Goal: Information Seeking & Learning: Check status

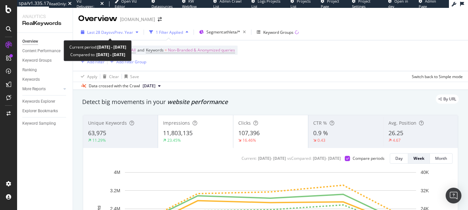
click at [127, 34] on span "vs Prev. Year" at bounding box center [121, 33] width 23 height 6
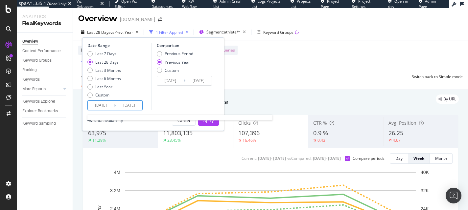
click at [100, 107] on input "[DATE]" at bounding box center [101, 105] width 26 height 9
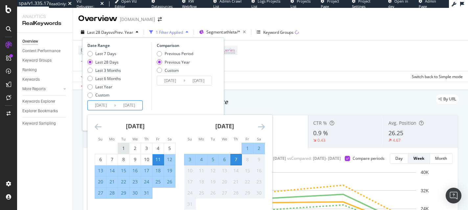
click at [127, 149] on div "1" at bounding box center [123, 148] width 11 height 7
type input "[DATE]"
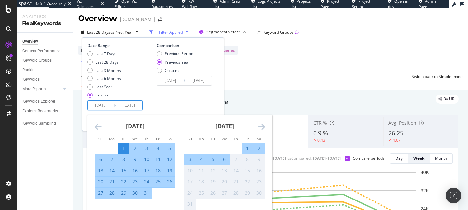
click at [146, 192] on div "31" at bounding box center [146, 193] width 11 height 7
type input "[DATE]"
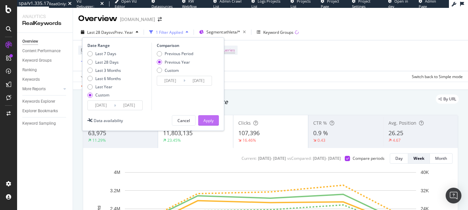
click at [207, 121] on div "Apply" at bounding box center [208, 121] width 10 height 6
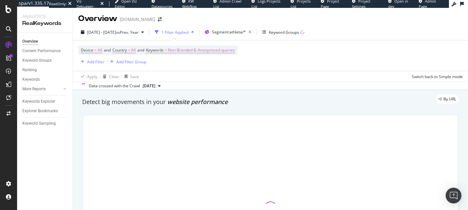
click at [196, 36] on div "1 Filter Applied" at bounding box center [174, 32] width 44 height 10
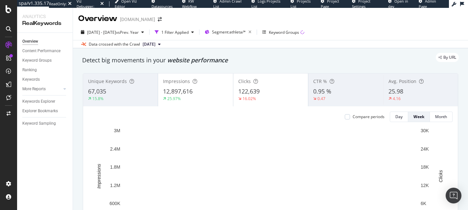
scroll to position [1, 0]
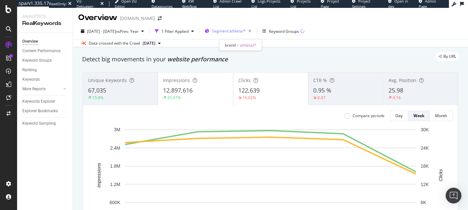
click at [230, 29] on span "Segment: athleta/*" at bounding box center [229, 31] width 34 height 6
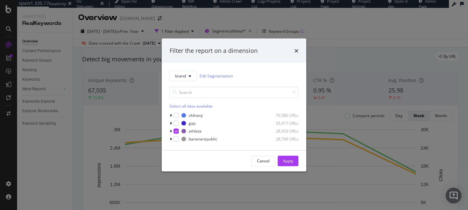
click at [342, 34] on div "Filter the report on a dimension brand Edit Segmentation Select all data availa…" at bounding box center [234, 105] width 468 height 210
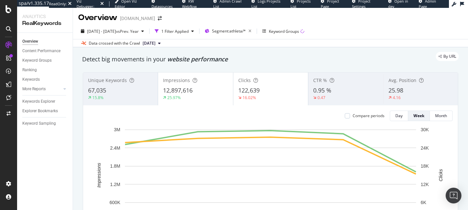
click at [347, 121] on div "Compare periods Day Week Month Week of [DATE] Week of [DATE] Week of [DATE] Wee…" at bounding box center [270, 181] width 374 height 153
click at [347, 119] on div "Compare periods" at bounding box center [365, 116] width 40 height 11
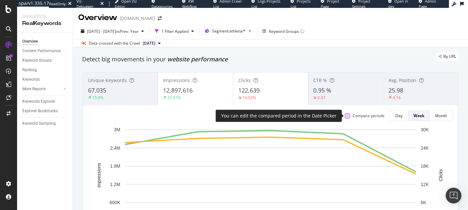
click at [348, 116] on div at bounding box center [347, 115] width 5 height 5
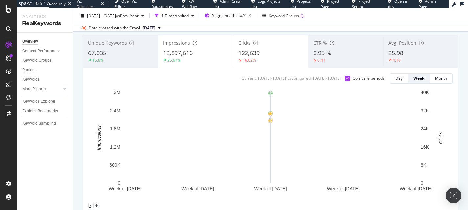
scroll to position [0, 0]
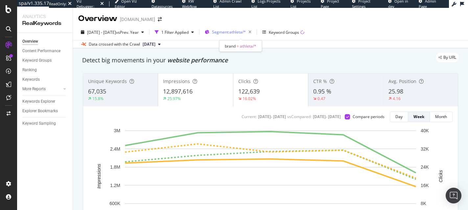
click at [234, 27] on div "Segment: athleta/*" at bounding box center [229, 32] width 49 height 10
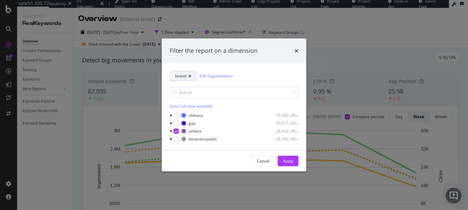
click at [188, 77] on button "brand" at bounding box center [183, 76] width 27 height 11
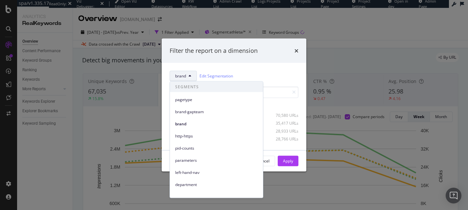
click at [282, 67] on div "brand Edit Segmentation Select all data available oldnavy 70,580 URLs gap 35,41…" at bounding box center [234, 106] width 145 height 87
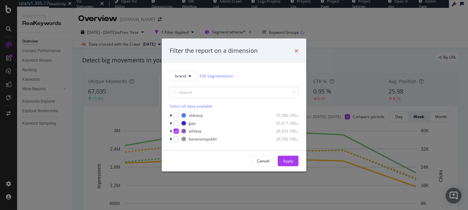
click at [296, 52] on icon "times" at bounding box center [296, 50] width 4 height 5
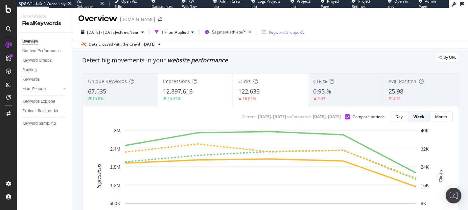
click at [289, 32] on div "Keyword Groups" at bounding box center [284, 33] width 30 height 6
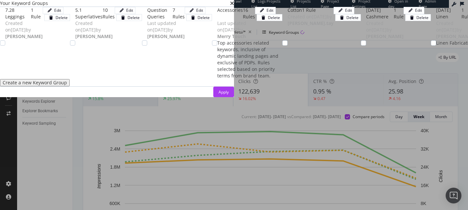
click at [234, 7] on div "Your Keyword Groups" at bounding box center [117, 3] width 234 height 7
click at [234, 6] on icon "times" at bounding box center [232, 3] width 4 height 5
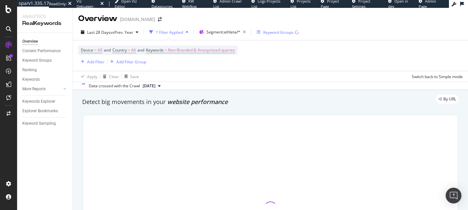
click at [273, 29] on div "Keyword Groups" at bounding box center [278, 32] width 42 height 10
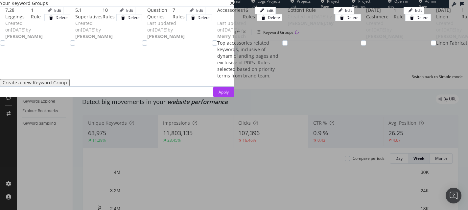
click at [234, 7] on div "Your Keyword Groups" at bounding box center [117, 3] width 234 height 7
click at [234, 6] on icon "times" at bounding box center [232, 3] width 4 height 5
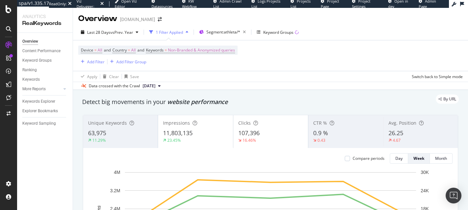
scroll to position [12, 0]
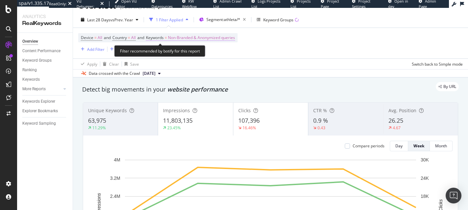
click at [186, 35] on span "Non-Branded & Anonymized queries" at bounding box center [201, 37] width 67 height 9
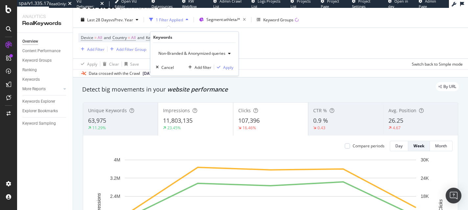
click at [171, 53] on span "Non-Branded & Anonymized queries" at bounding box center [191, 54] width 70 height 6
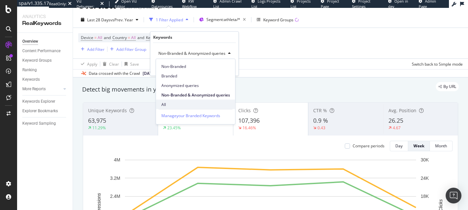
click at [166, 104] on span "All" at bounding box center [195, 105] width 69 height 6
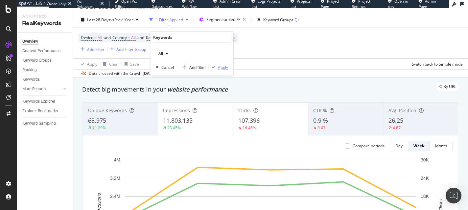
click at [224, 69] on div "Apply" at bounding box center [223, 67] width 10 height 6
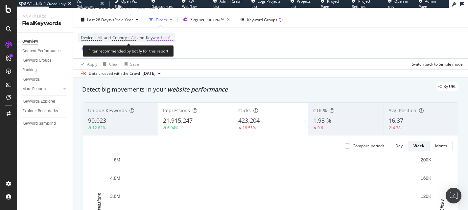
click at [161, 39] on span "Keywords" at bounding box center [155, 38] width 18 height 6
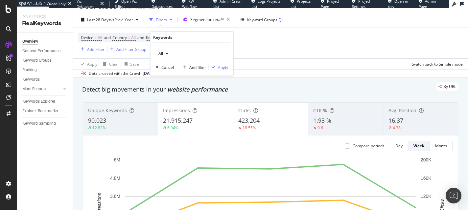
click at [164, 53] on div "button" at bounding box center [167, 54] width 8 height 4
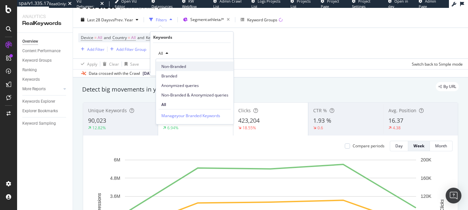
click at [177, 70] on div "Non-Branded" at bounding box center [195, 67] width 78 height 10
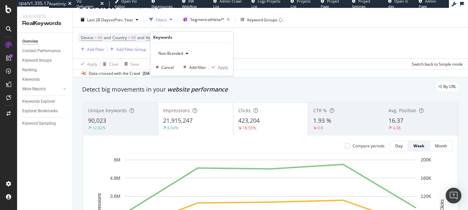
click at [223, 71] on div "Non-Branded Cancel Add filter Apply" at bounding box center [191, 59] width 83 height 33
click at [223, 70] on div "Apply" at bounding box center [223, 67] width 10 height 6
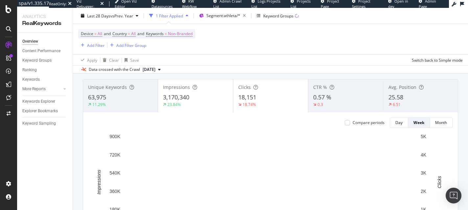
scroll to position [62, 0]
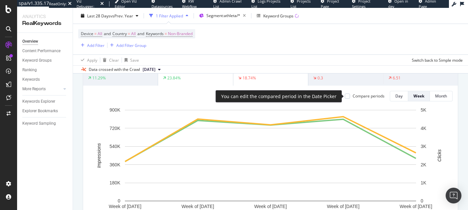
click at [351, 96] on div "Compare periods" at bounding box center [365, 96] width 40 height 6
click at [347, 96] on div at bounding box center [347, 96] width 5 height 5
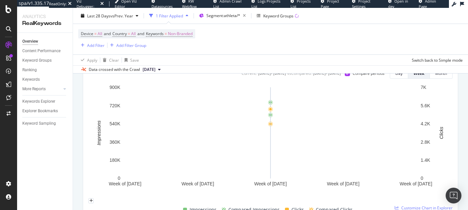
scroll to position [0, 0]
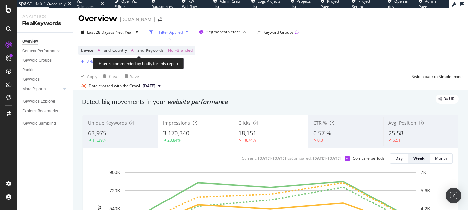
click at [186, 55] on span "Non-Branded" at bounding box center [180, 50] width 25 height 9
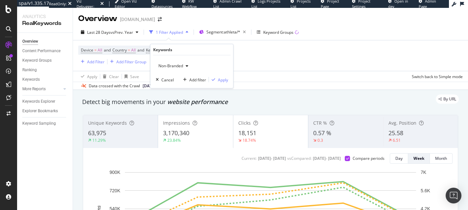
click at [186, 53] on div "Keywords" at bounding box center [192, 49] width 78 height 11
click at [179, 62] on div "Non-Branded" at bounding box center [173, 66] width 35 height 10
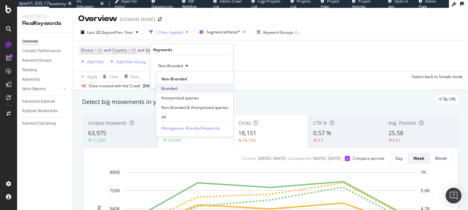
click at [177, 91] on div "Branded" at bounding box center [195, 89] width 78 height 10
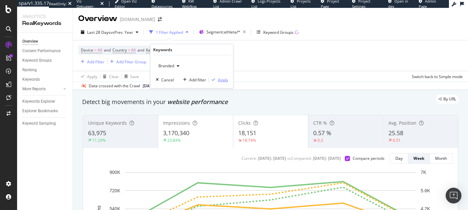
click at [223, 80] on div "Apply" at bounding box center [223, 80] width 10 height 6
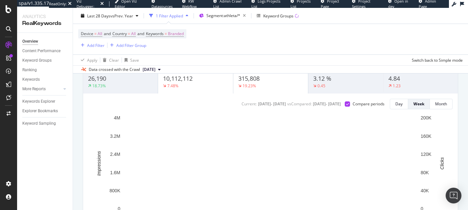
scroll to position [56, 0]
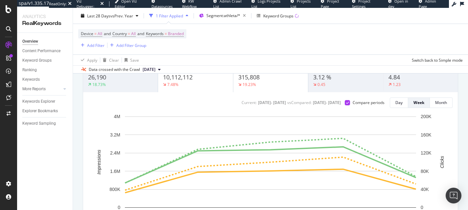
click at [152, 39] on div "Device = All and Country = All and Keywords = Branded Add Filter Add Filter Gro…" at bounding box center [132, 39] width 108 height 20
click at [158, 39] on div "Device = All and Country = All and Keywords = Branded Add Filter Add Filter Gro…" at bounding box center [132, 39] width 108 height 20
click at [162, 36] on span "Keywords" at bounding box center [155, 34] width 18 height 6
click at [179, 46] on div "Branded" at bounding box center [169, 49] width 26 height 10
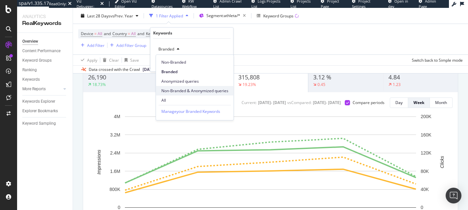
click at [194, 91] on span "Non-Branded & Anonymized queries" at bounding box center [194, 91] width 67 height 6
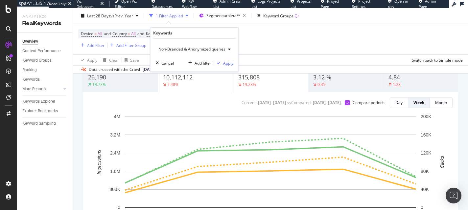
click at [228, 64] on div "Apply" at bounding box center [228, 63] width 10 height 6
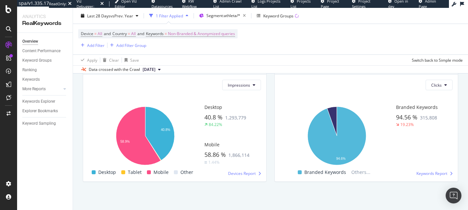
scroll to position [1127, 0]
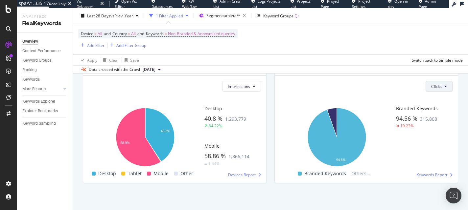
click at [441, 85] on span "Clicks" at bounding box center [436, 87] width 11 height 6
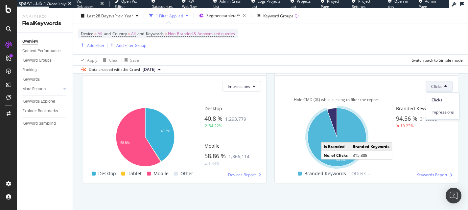
scroll to position [1126, 0]
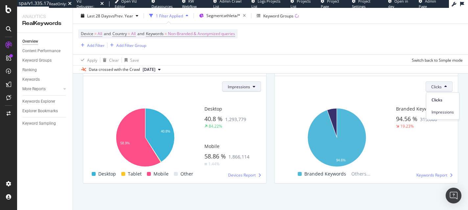
click at [241, 90] on button "Impressions" at bounding box center [241, 86] width 39 height 11
click at [238, 104] on div "Clicks" at bounding box center [240, 100] width 34 height 10
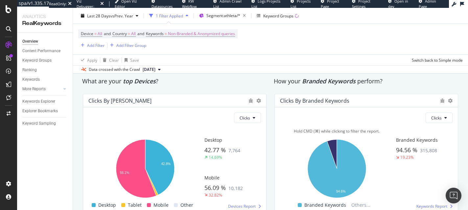
scroll to position [1095, 0]
click at [193, 28] on div "Device = All and Country = All and Keywords = Non-Branded & Anonymized queries …" at bounding box center [270, 39] width 384 height 31
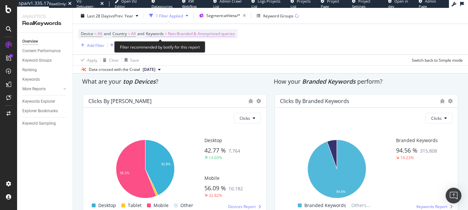
click at [192, 35] on span "Non-Branded & Anonymized queries" at bounding box center [201, 33] width 67 height 9
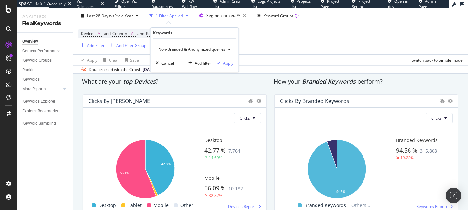
click at [199, 47] on span "Non-Branded & Anonymized queries" at bounding box center [191, 49] width 70 height 6
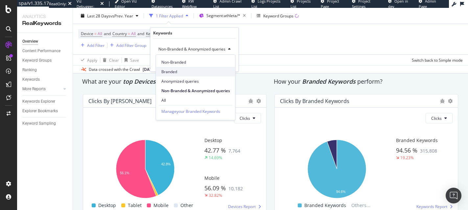
click at [183, 73] on span "Branded" at bounding box center [195, 72] width 69 height 6
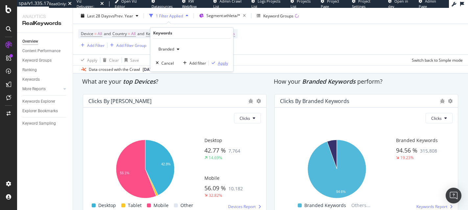
click at [225, 63] on div "Apply" at bounding box center [223, 63] width 10 height 6
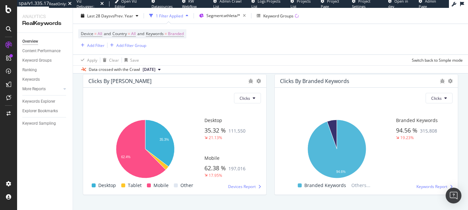
scroll to position [1112, 0]
